Goal: Information Seeking & Learning: Learn about a topic

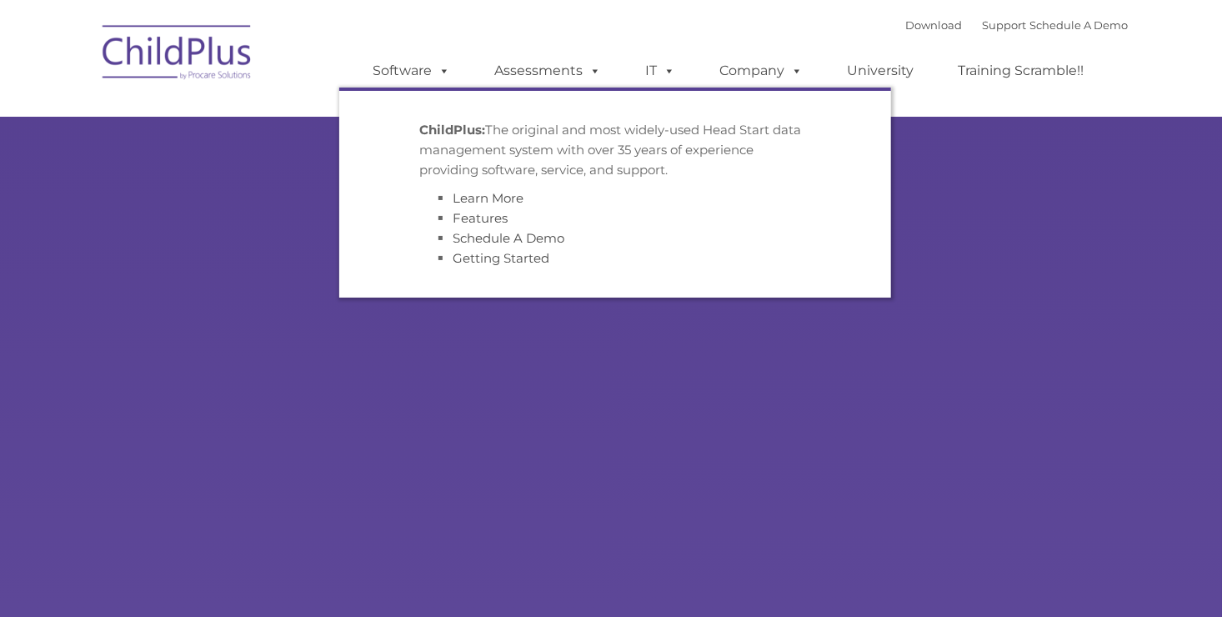
type input ""
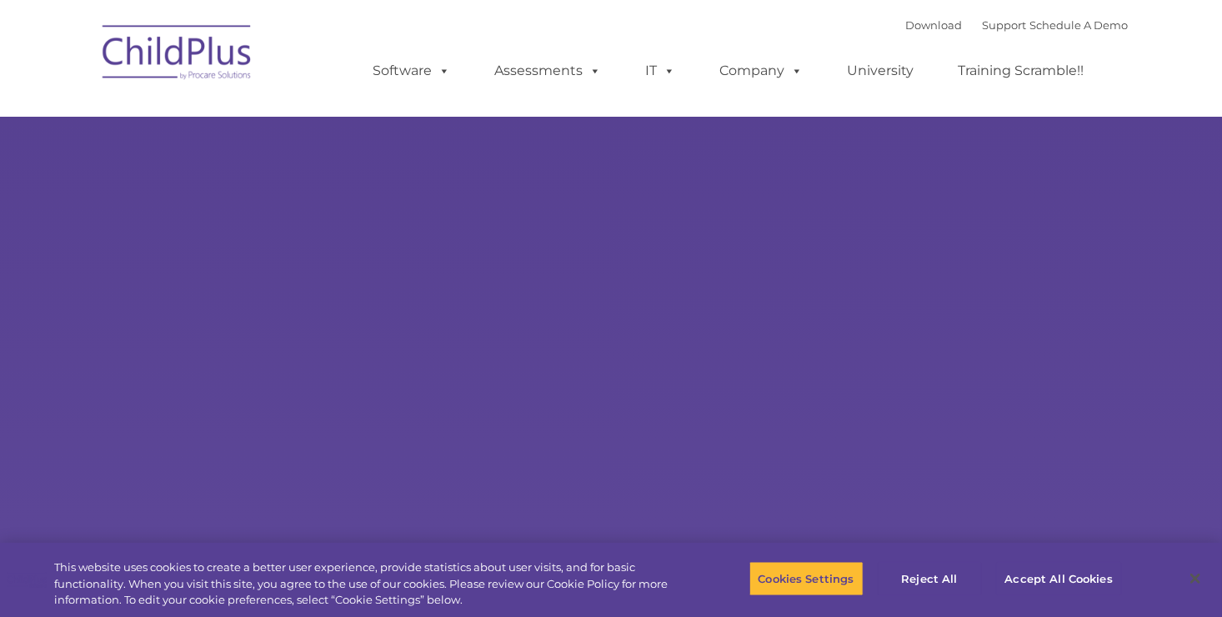
select select "MEDIUM"
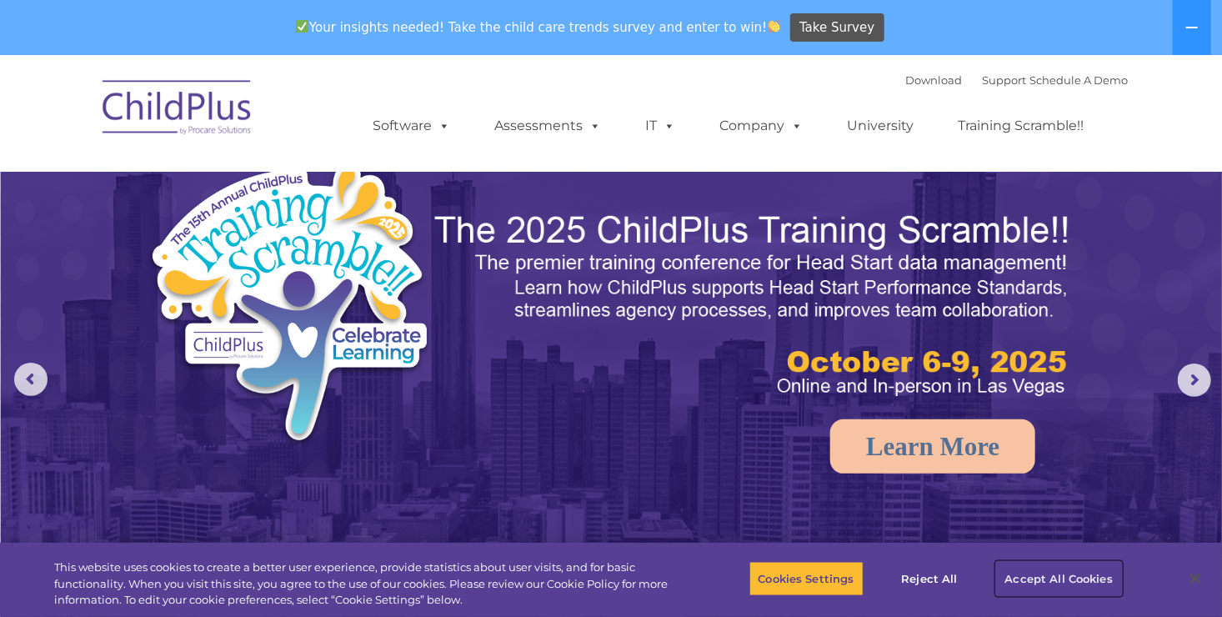
click at [1055, 590] on button "Accept All Cookies" at bounding box center [1059, 578] width 126 height 35
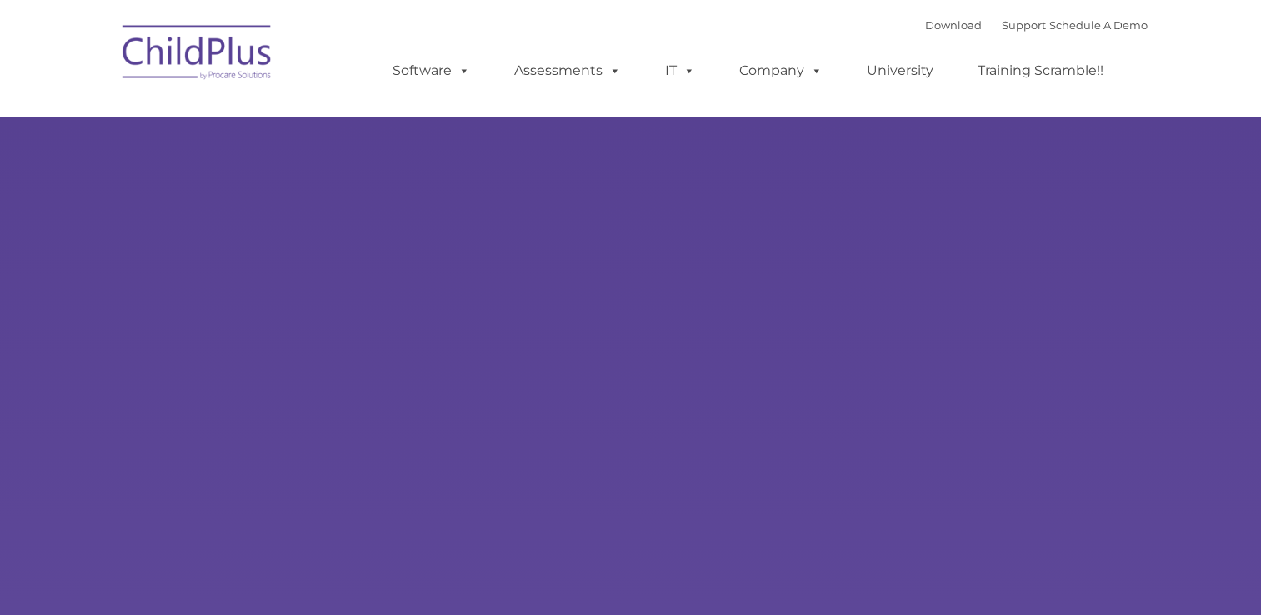
select select "MEDIUM"
type input ""
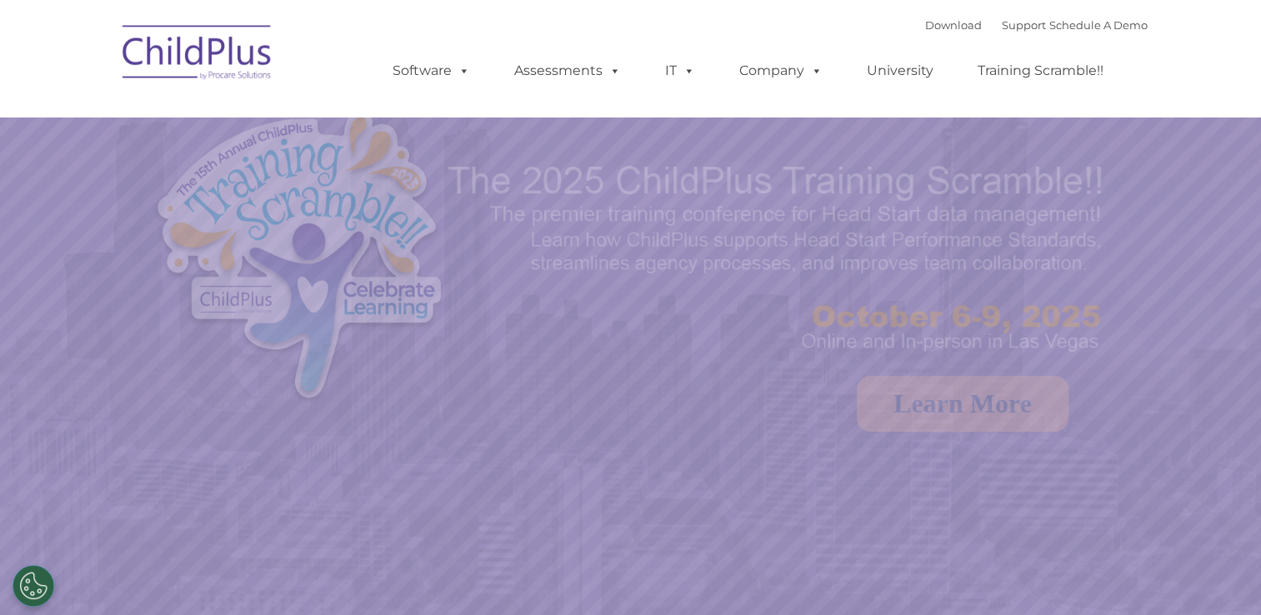
select select "MEDIUM"
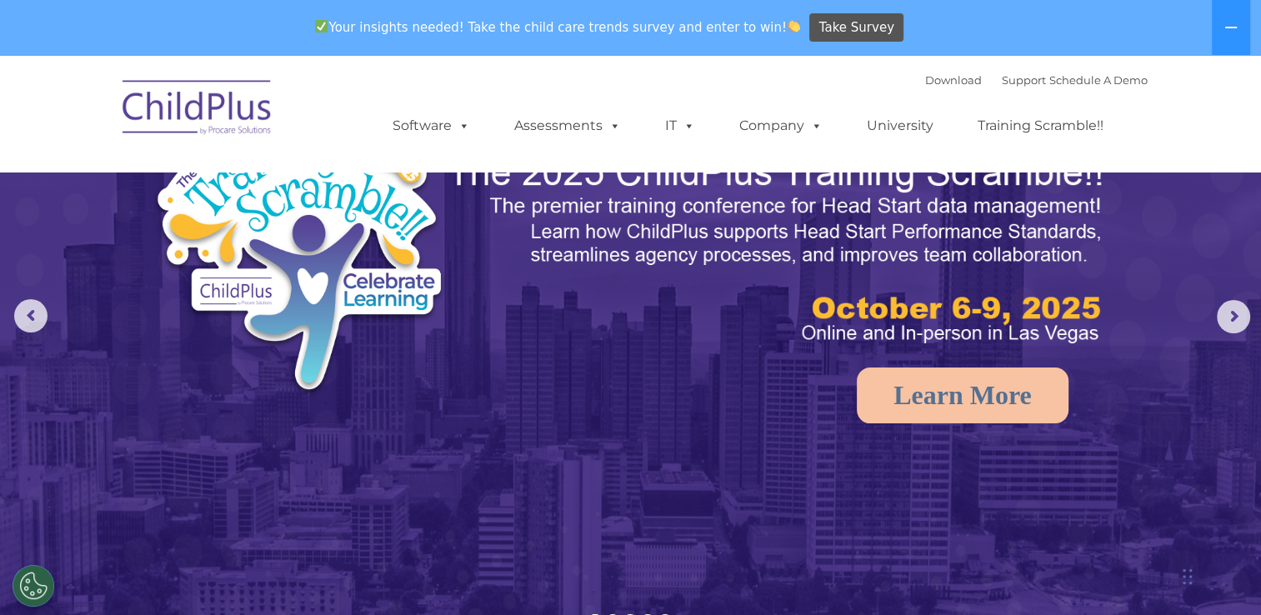
scroll to position [63, 0]
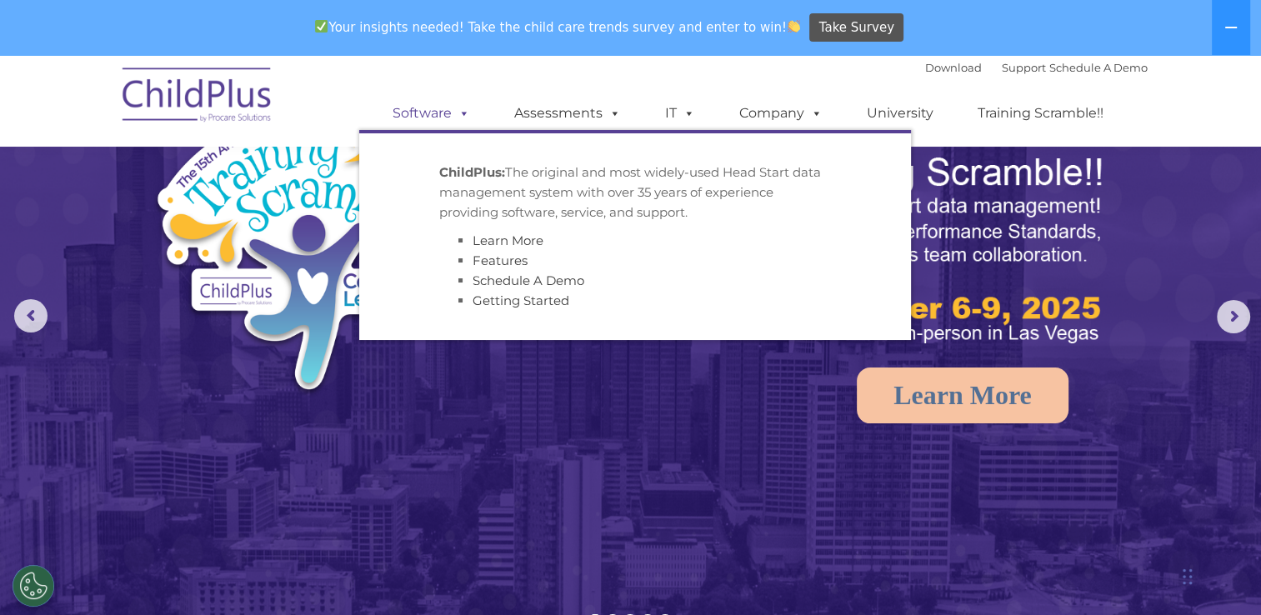
click at [454, 125] on link "Software" at bounding box center [431, 113] width 111 height 33
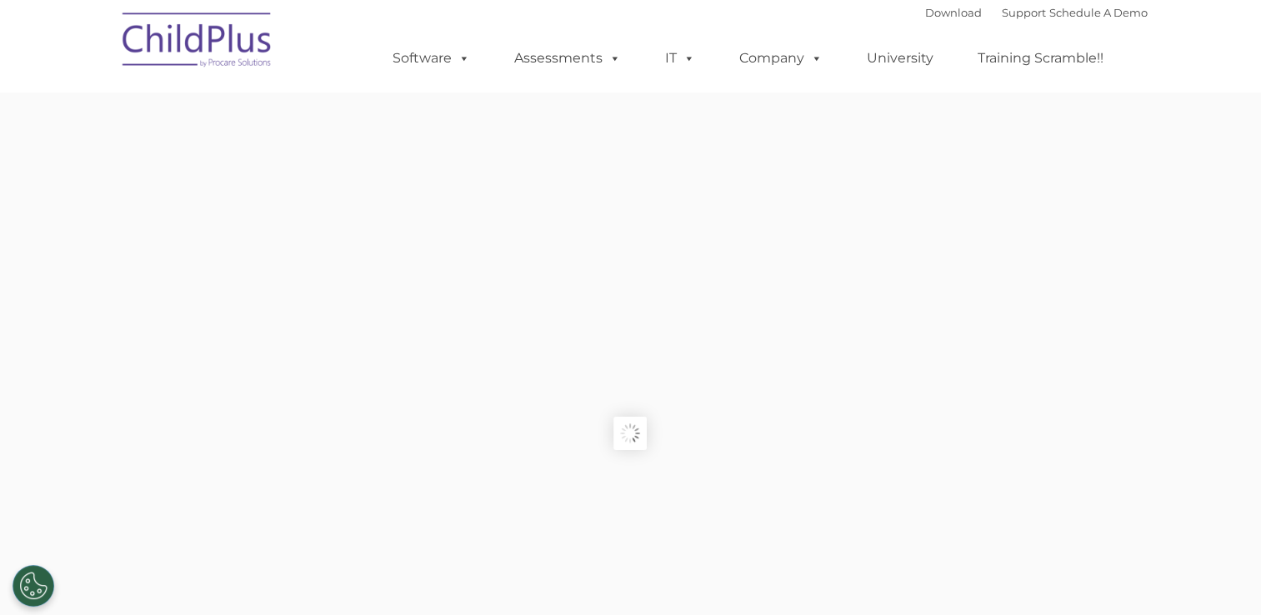
type input ""
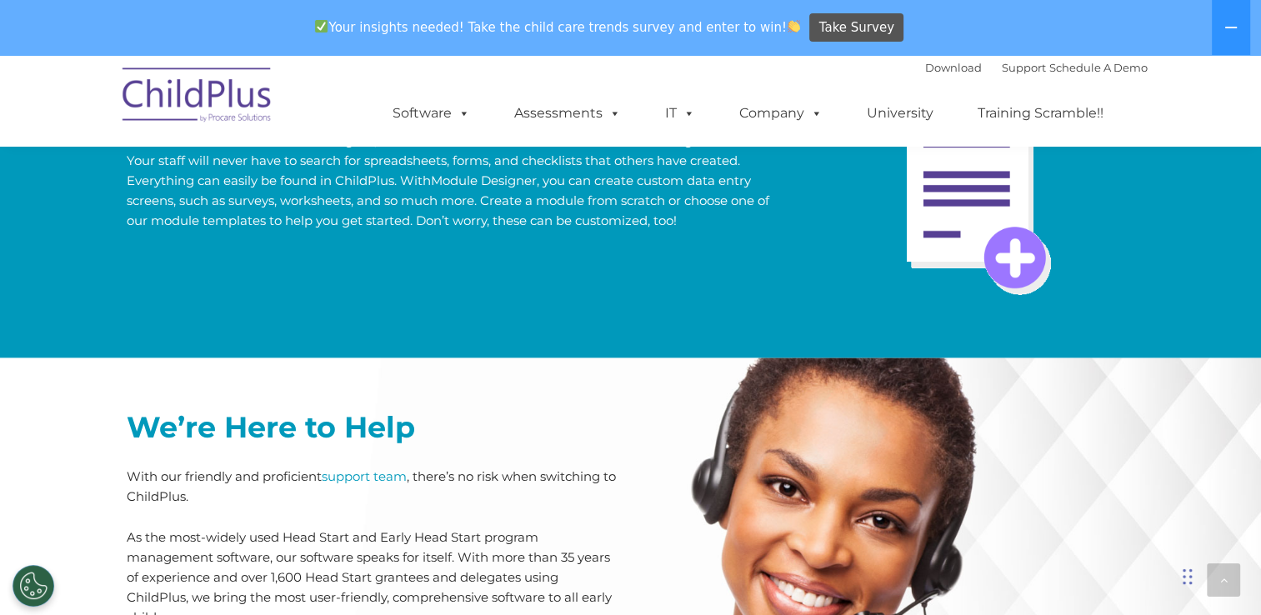
scroll to position [3754, 0]
